Goal: Download file/media

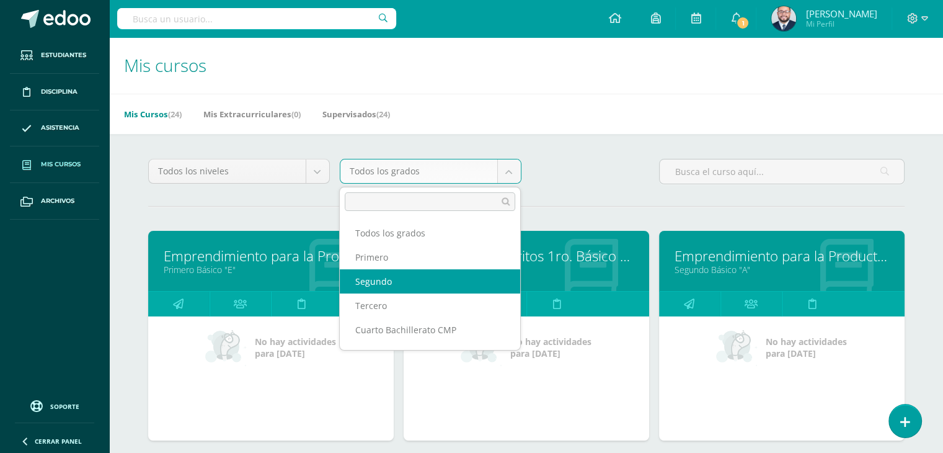
select select "11"
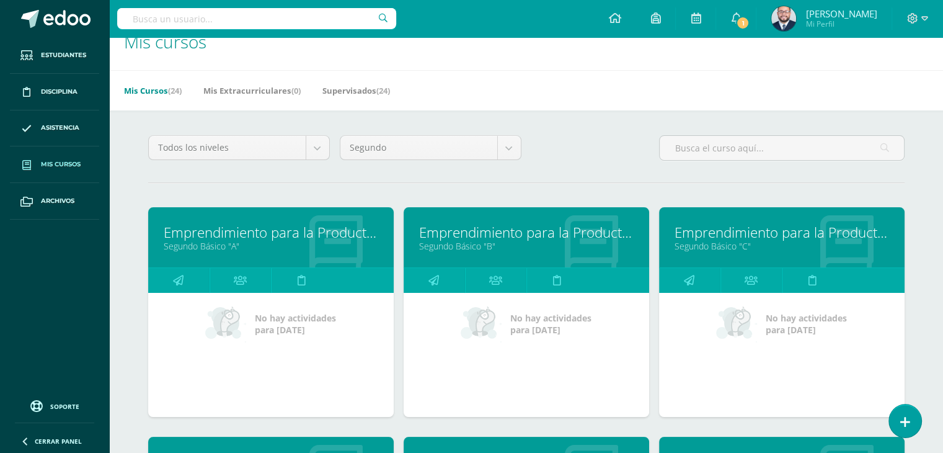
scroll to position [62, 0]
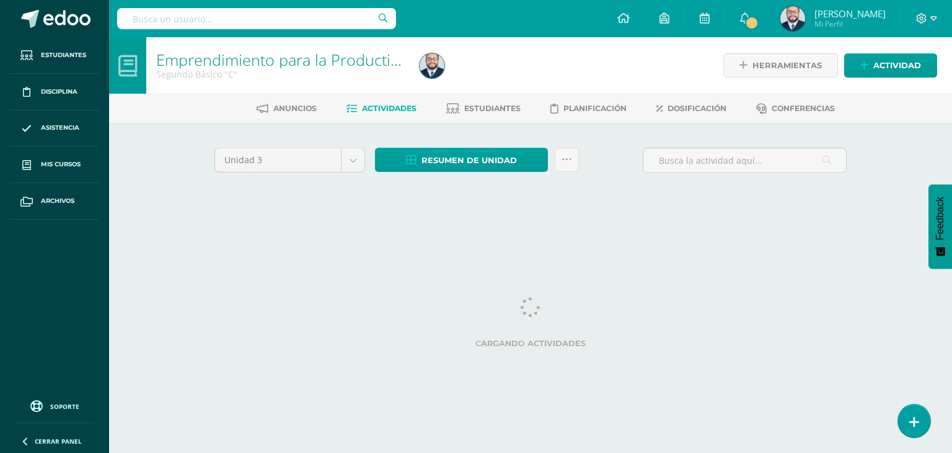
click at [446, 172] on div "Resumen de unidad Descargar como HTML Descargar como PDF Descargar como XLS Sub…" at bounding box center [477, 165] width 214 height 35
click at [449, 164] on span "Resumen de unidad" at bounding box center [469, 160] width 95 height 23
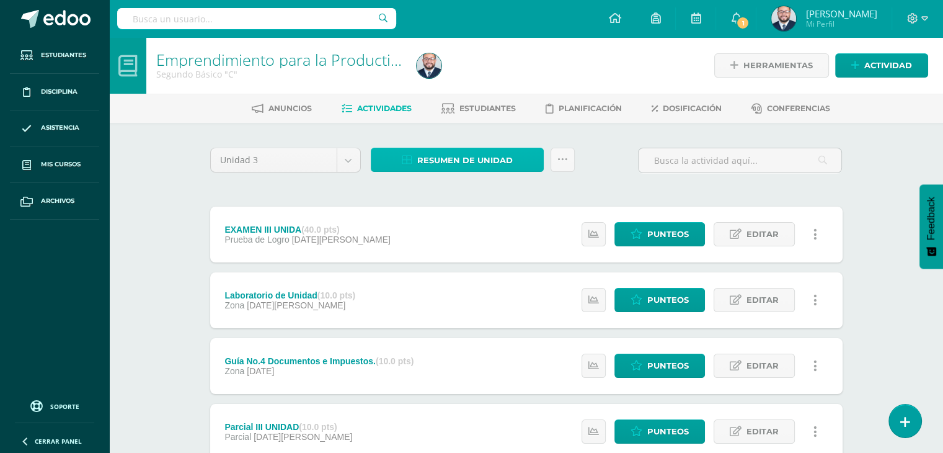
click at [456, 157] on span "Resumen de unidad" at bounding box center [464, 160] width 95 height 23
click at [340, 193] on div "Unidad 3 Unidad 1 Unidad 2 Unidad 3 Unidad 4 Resumen de unidad Subir actividade…" at bounding box center [526, 431] width 642 height 567
click at [449, 159] on span "Resumen de unidad" at bounding box center [464, 160] width 95 height 23
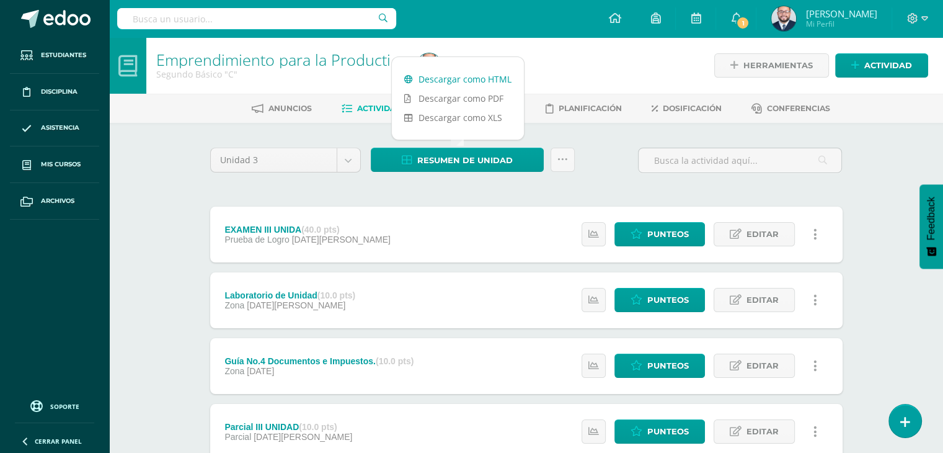
click at [471, 74] on link "Descargar como HTML" at bounding box center [458, 78] width 132 height 19
